Goal: Transaction & Acquisition: Book appointment/travel/reservation

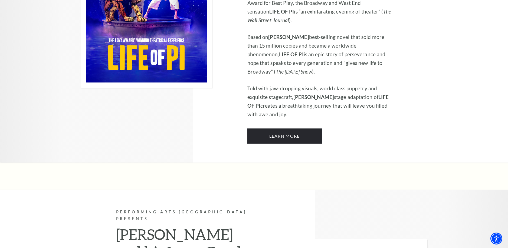
scroll to position [406, 0]
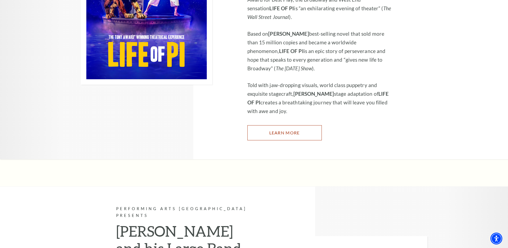
click at [288, 125] on link "Learn More" at bounding box center [284, 132] width 74 height 15
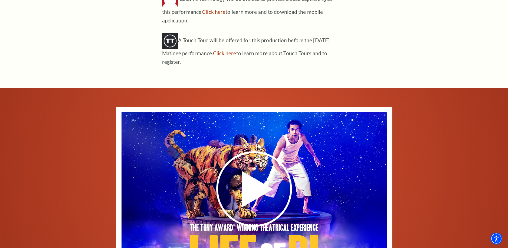
scroll to position [704, 0]
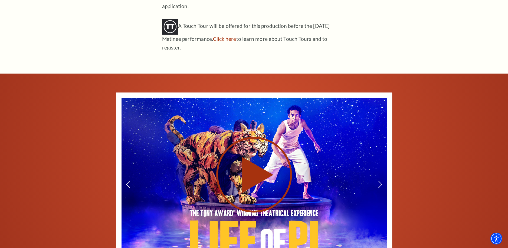
click at [251, 154] on use at bounding box center [254, 175] width 76 height 76
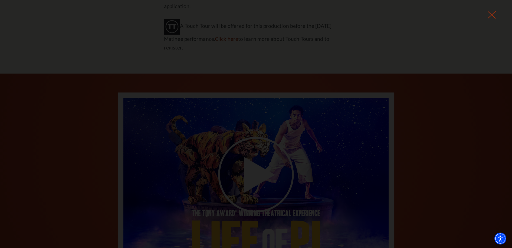
click at [491, 16] on use at bounding box center [492, 15] width 8 height 8
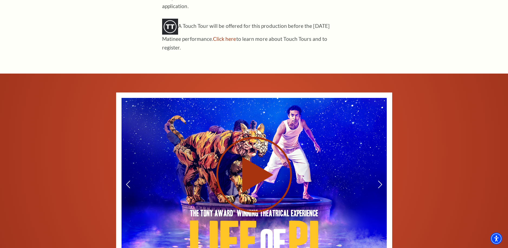
scroll to position [0, 0]
click at [252, 159] on use at bounding box center [254, 175] width 76 height 76
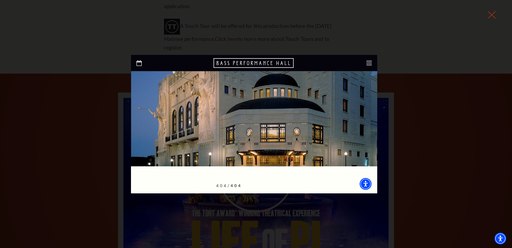
click at [493, 15] on icon at bounding box center [492, 15] width 8 height 8
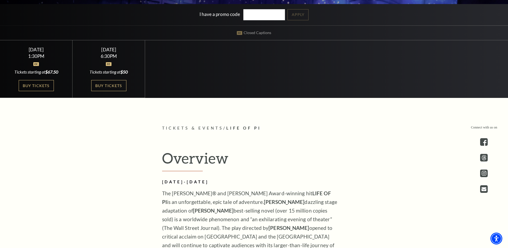
scroll to position [135, 0]
